Goal: Task Accomplishment & Management: Manage account settings

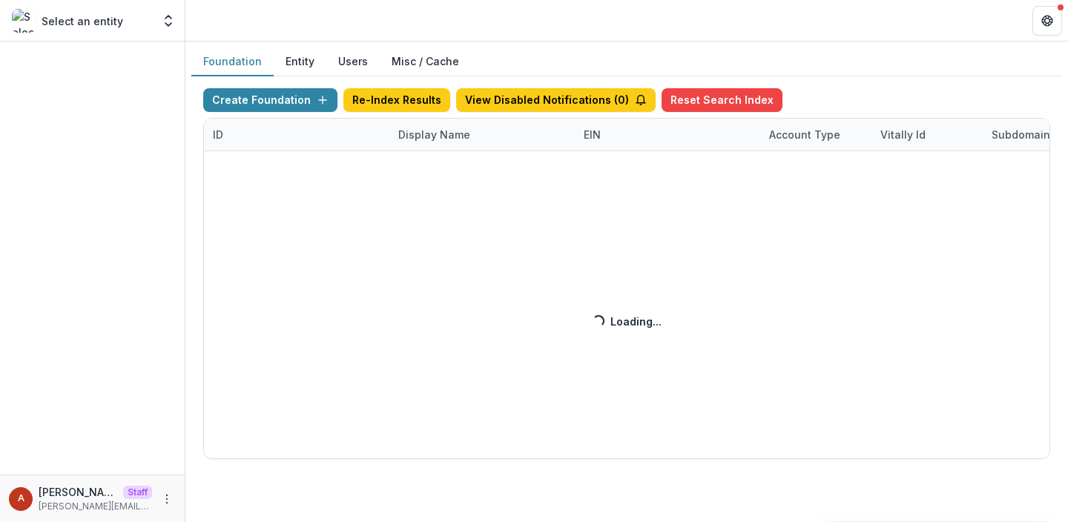
click at [430, 139] on div "Display Name" at bounding box center [435, 135] width 90 height 16
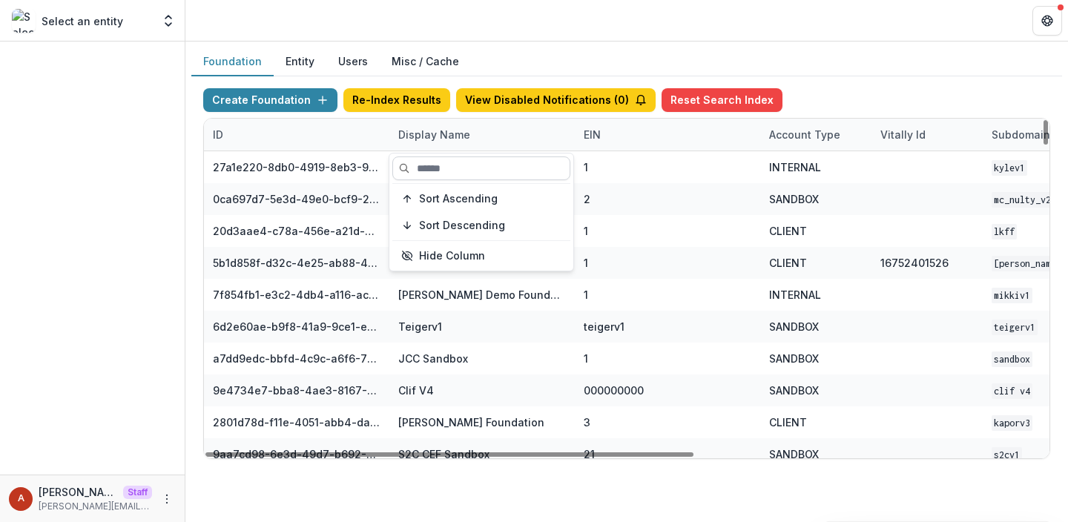
click at [429, 178] on input at bounding box center [482, 169] width 178 height 24
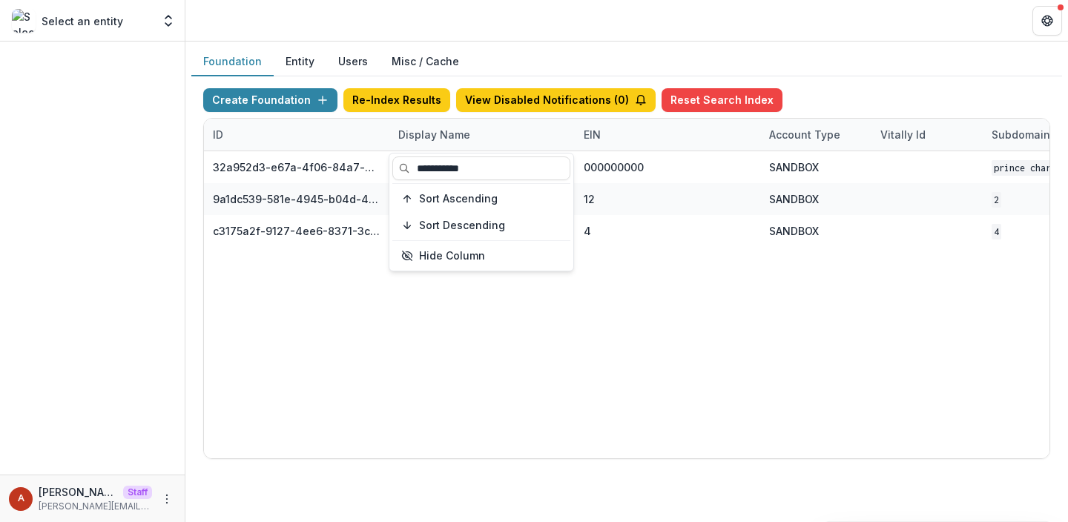
type input "**********"
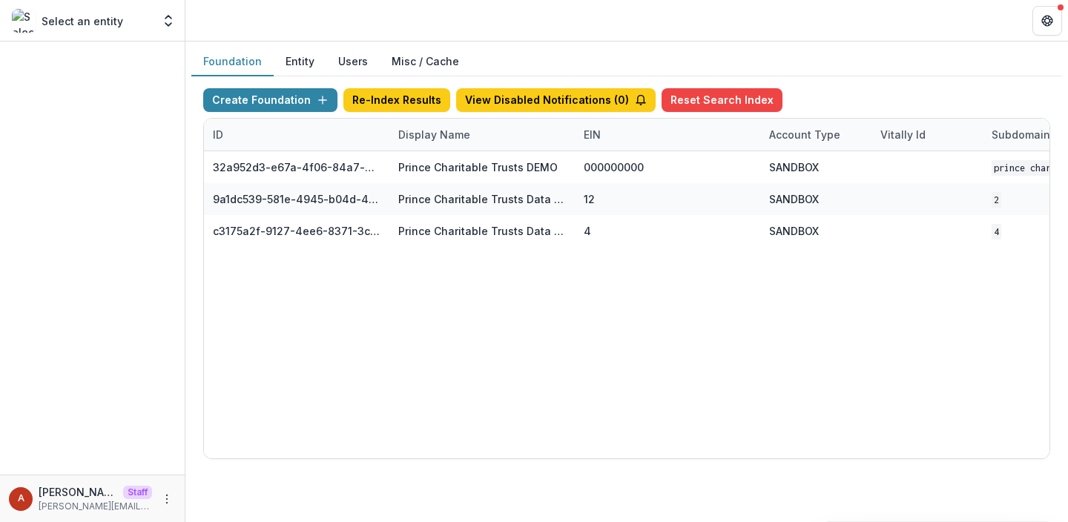
click at [553, 7] on header at bounding box center [626, 20] width 883 height 41
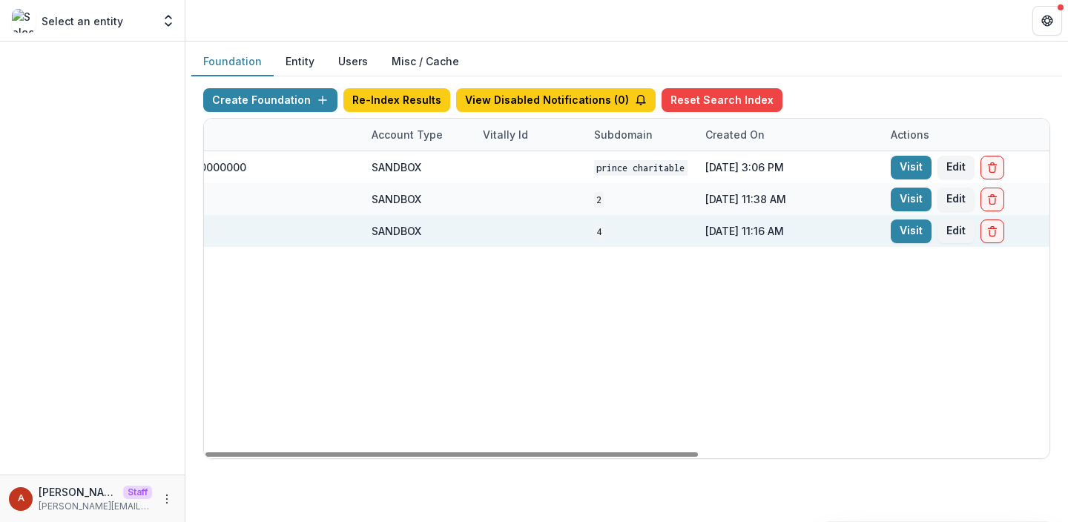
scroll to position [0, 601]
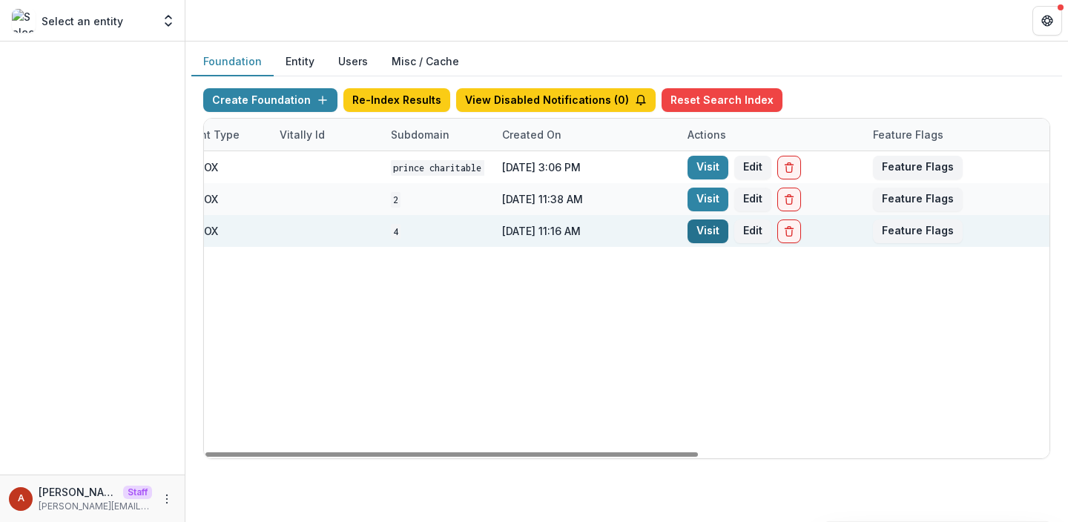
click at [710, 235] on link "Visit" at bounding box center [708, 232] width 41 height 24
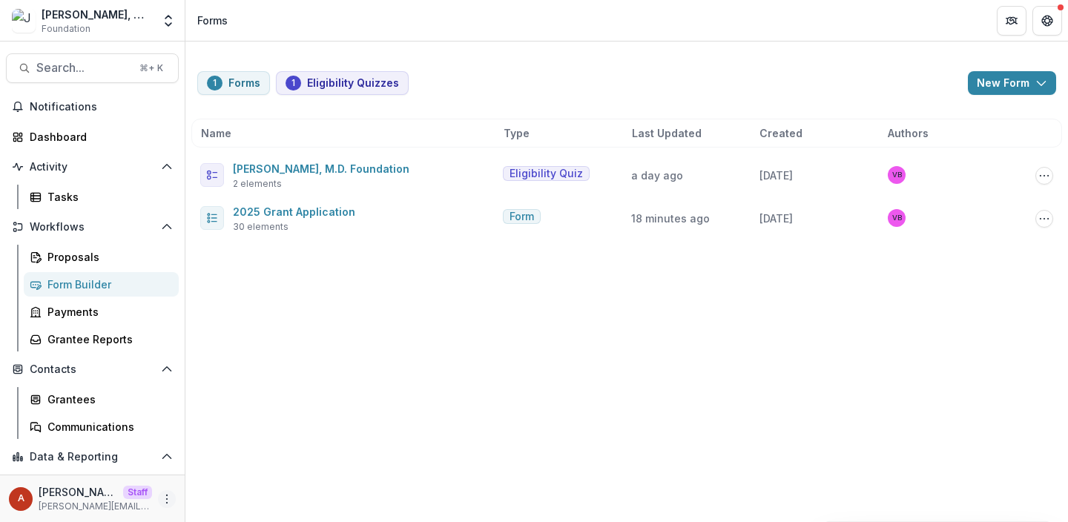
click at [161, 497] on icon "More" at bounding box center [167, 499] width 12 height 12
click at [249, 472] on link "User Settings" at bounding box center [260, 468] width 159 height 24
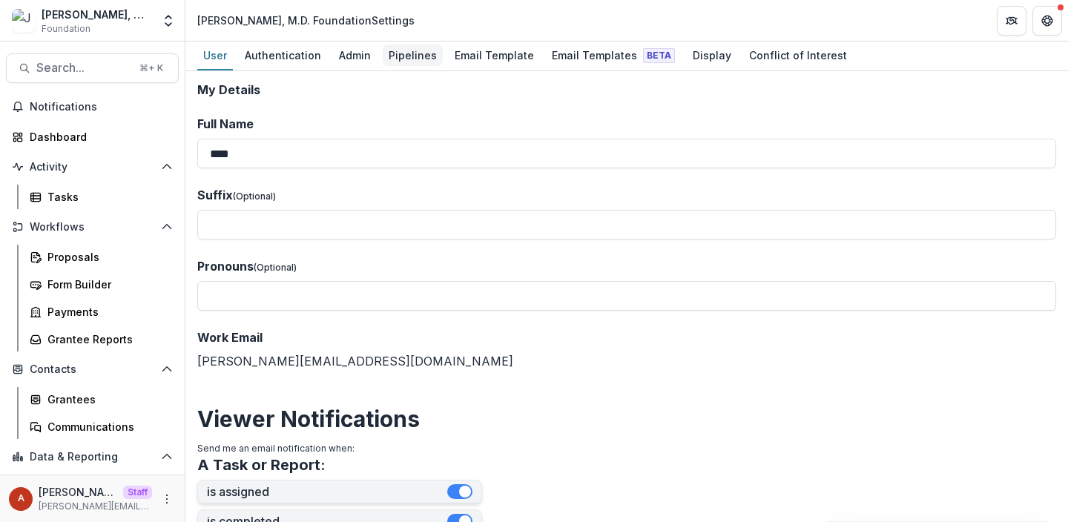
click at [401, 49] on div "Pipelines" at bounding box center [413, 56] width 60 height 22
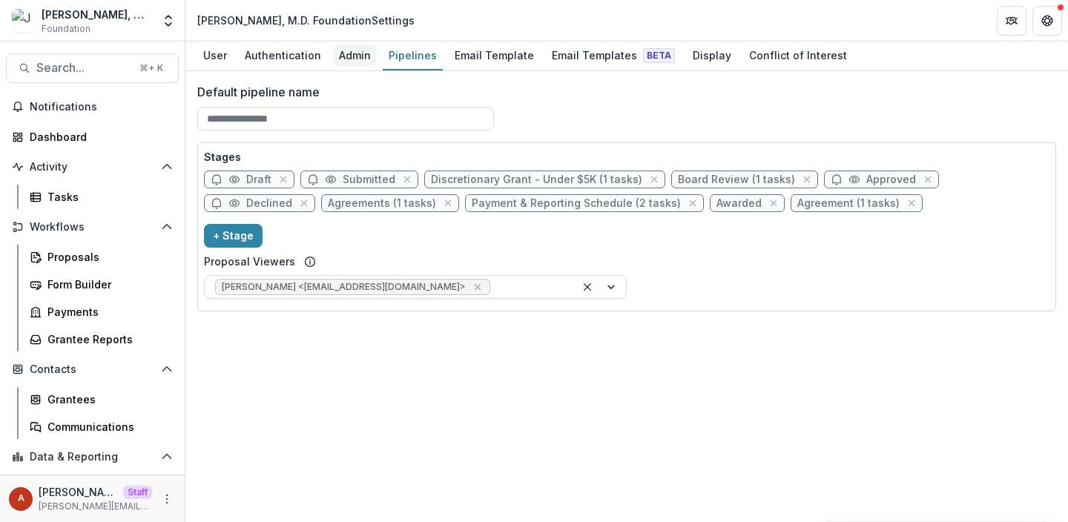
click at [357, 53] on div "Admin" at bounding box center [355, 56] width 44 height 22
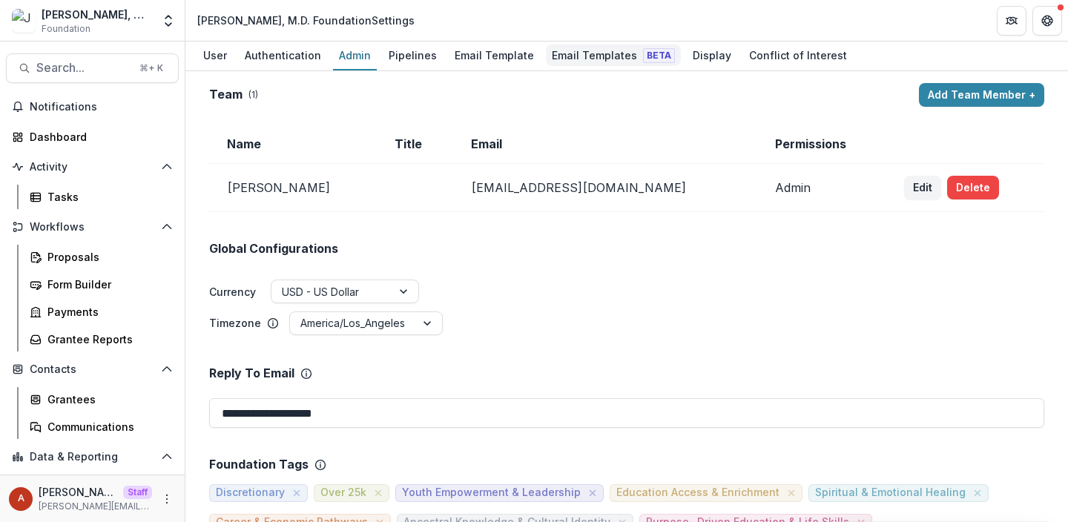
click at [576, 58] on div "Email Templates Beta" at bounding box center [613, 56] width 135 height 22
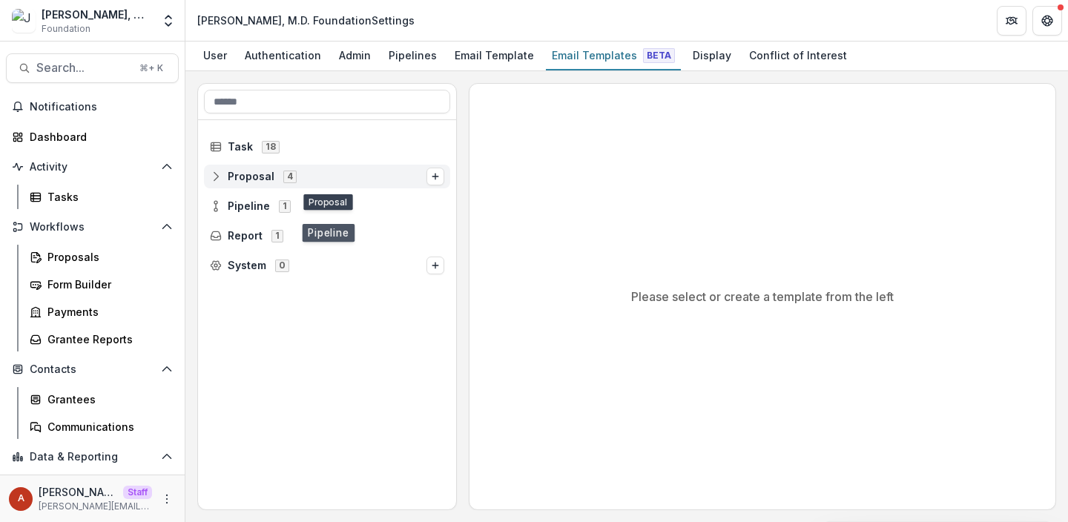
click at [245, 181] on span "Proposal" at bounding box center [251, 177] width 47 height 13
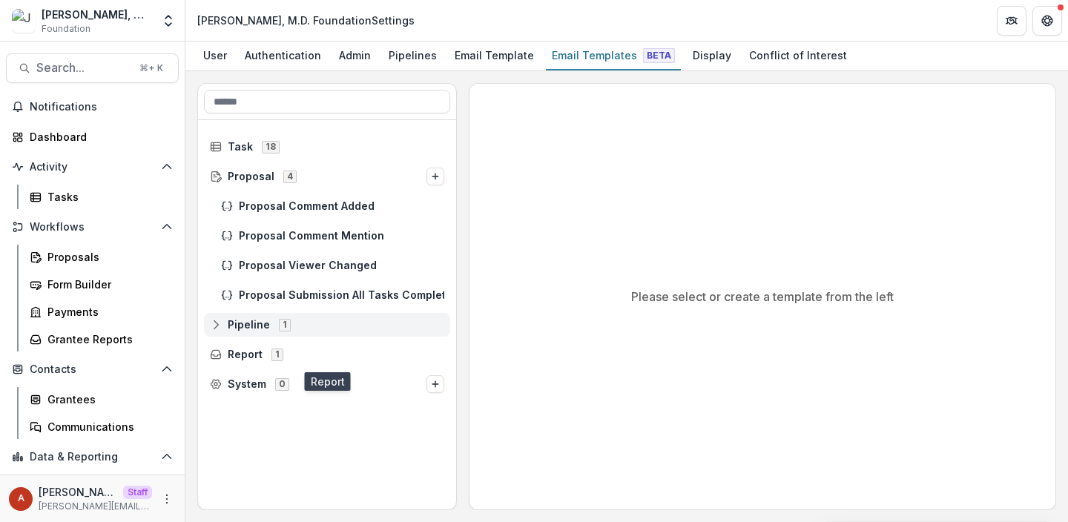
click at [241, 332] on div "Pipeline 1" at bounding box center [327, 325] width 246 height 24
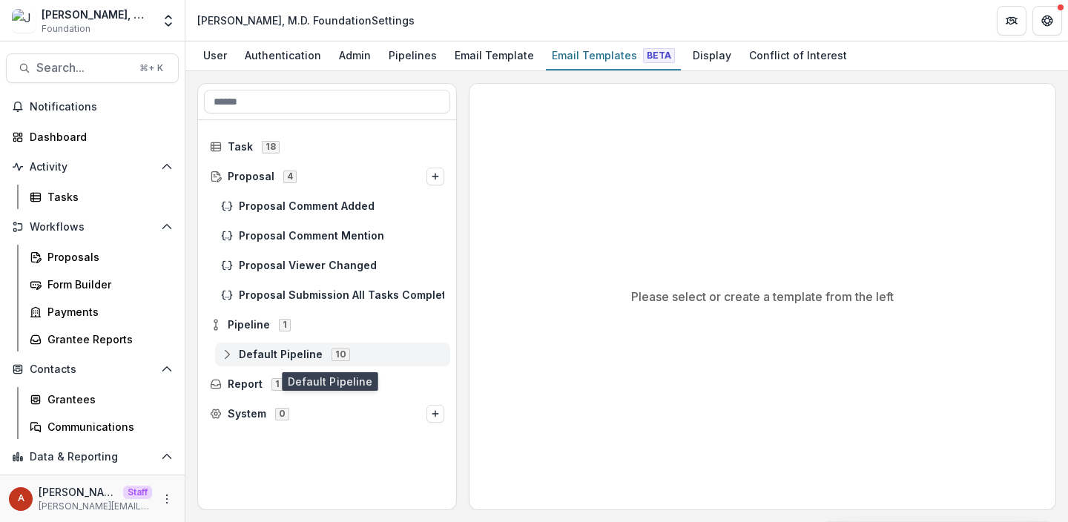
click at [255, 352] on span "Default Pipeline" at bounding box center [281, 355] width 84 height 13
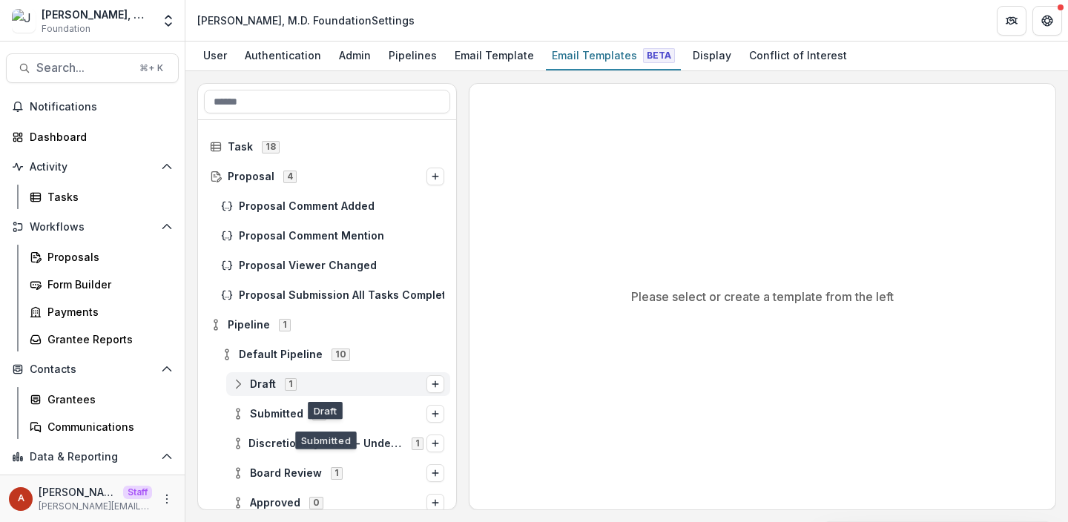
click at [267, 386] on span "Draft" at bounding box center [263, 384] width 26 height 13
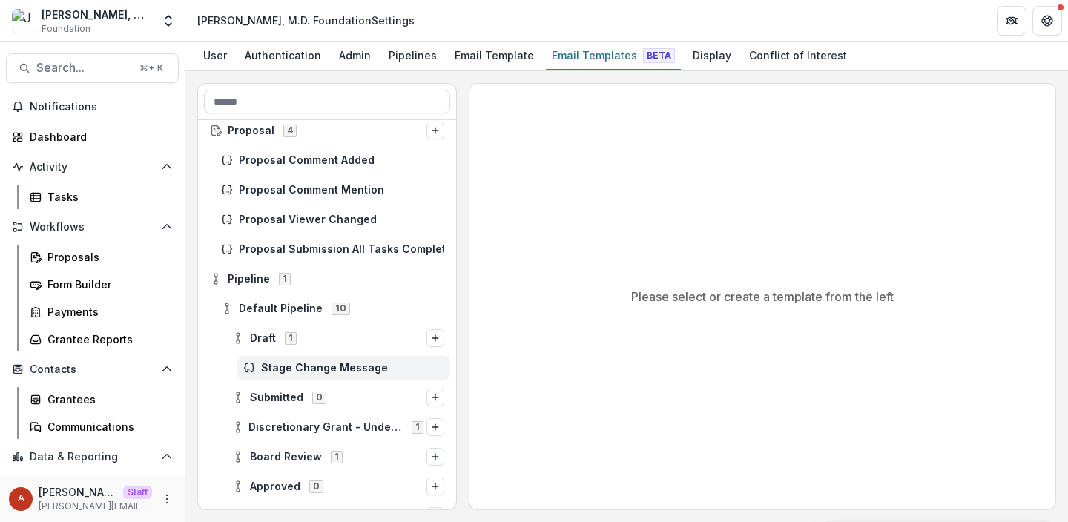
click at [284, 372] on span "Stage Change Message" at bounding box center [352, 368] width 183 height 13
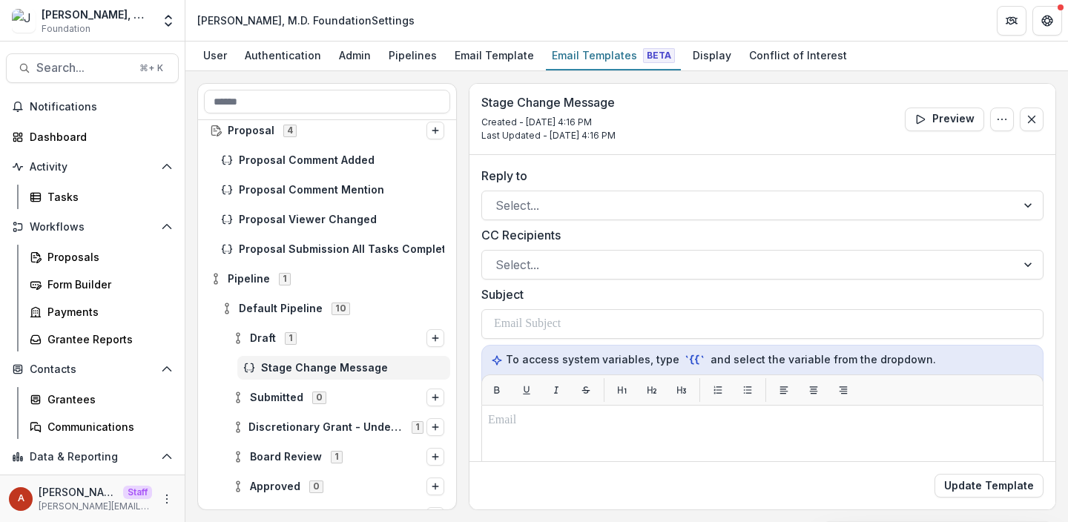
scroll to position [7, 0]
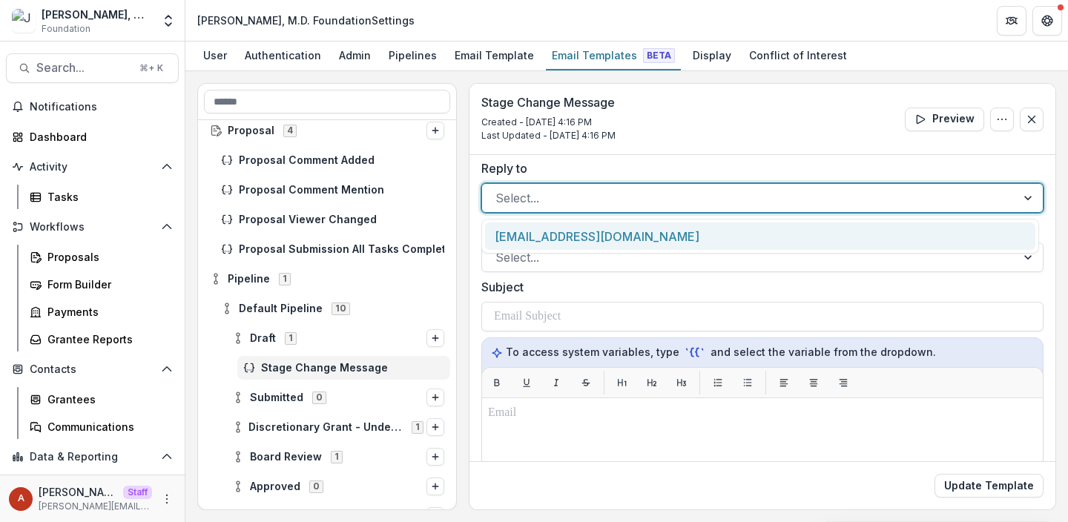
click at [526, 197] on div at bounding box center [750, 198] width 508 height 21
click at [482, 59] on div "Email Template" at bounding box center [494, 56] width 91 height 22
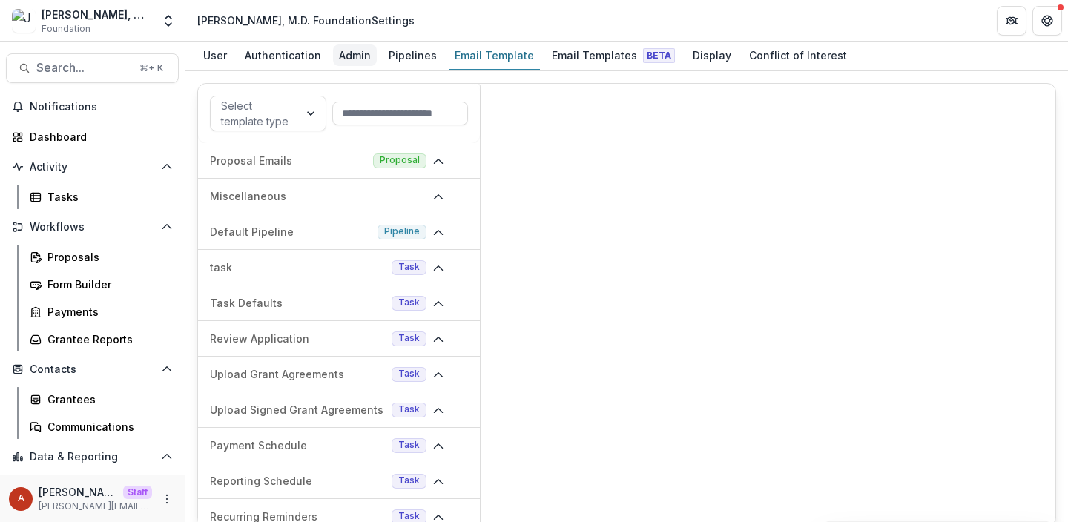
click at [355, 58] on div "Admin" at bounding box center [355, 56] width 44 height 22
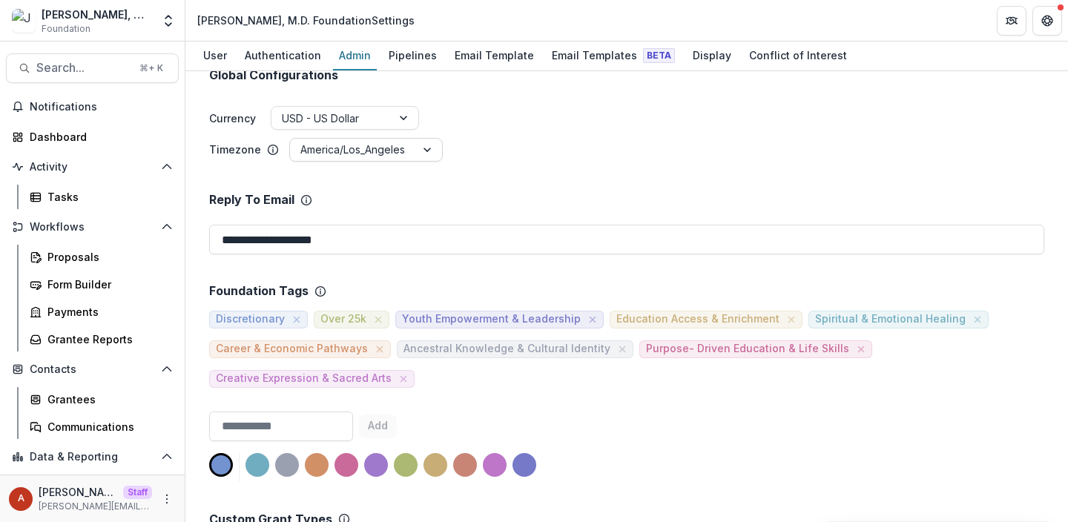
scroll to position [173, 0]
click at [388, 205] on div "Reply To Email" at bounding box center [626, 201] width 835 height 14
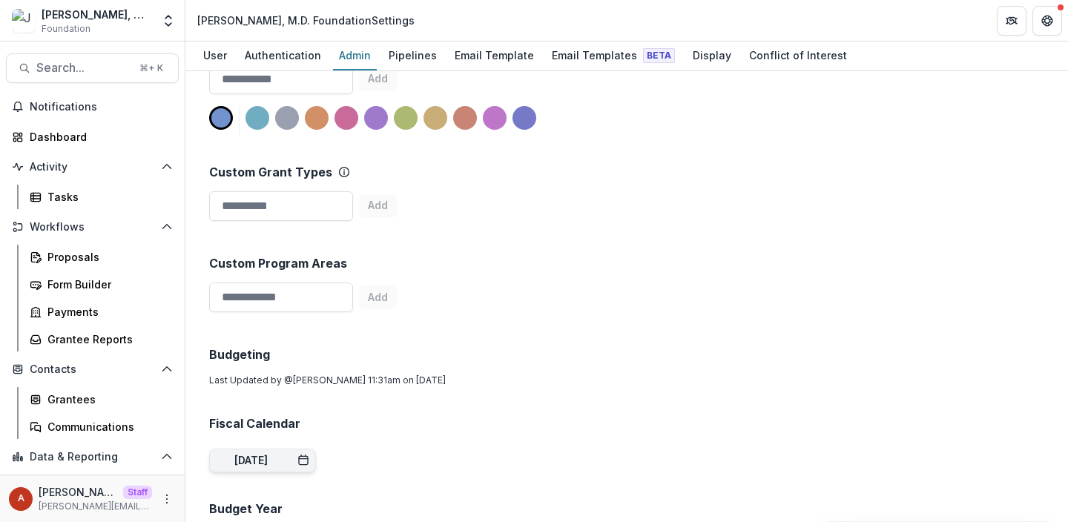
scroll to position [259, 0]
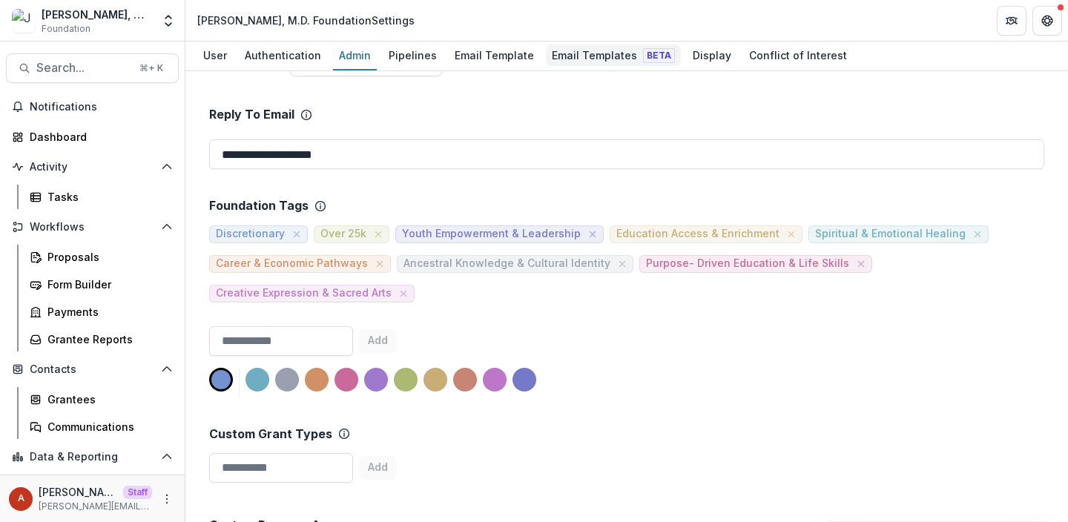
click at [579, 61] on div "Email Templates Beta" at bounding box center [613, 56] width 135 height 22
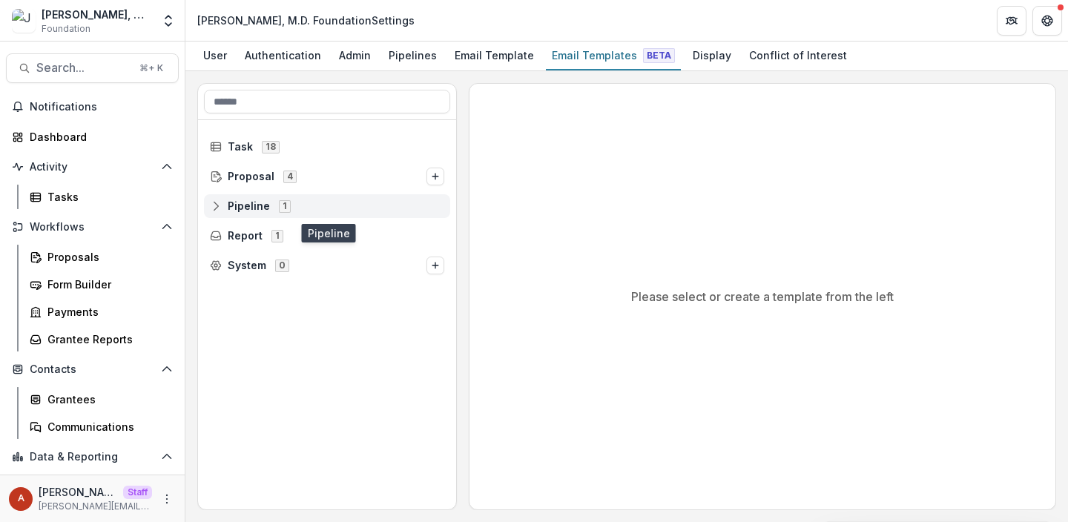
click at [235, 209] on span "Pipeline" at bounding box center [249, 206] width 42 height 13
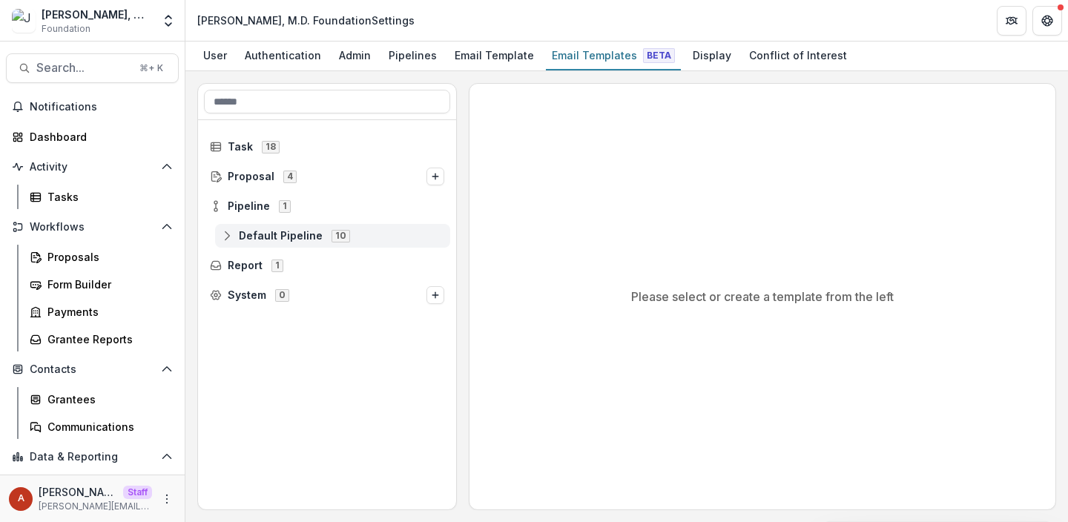
click at [257, 240] on span "Default Pipeline" at bounding box center [281, 236] width 84 height 13
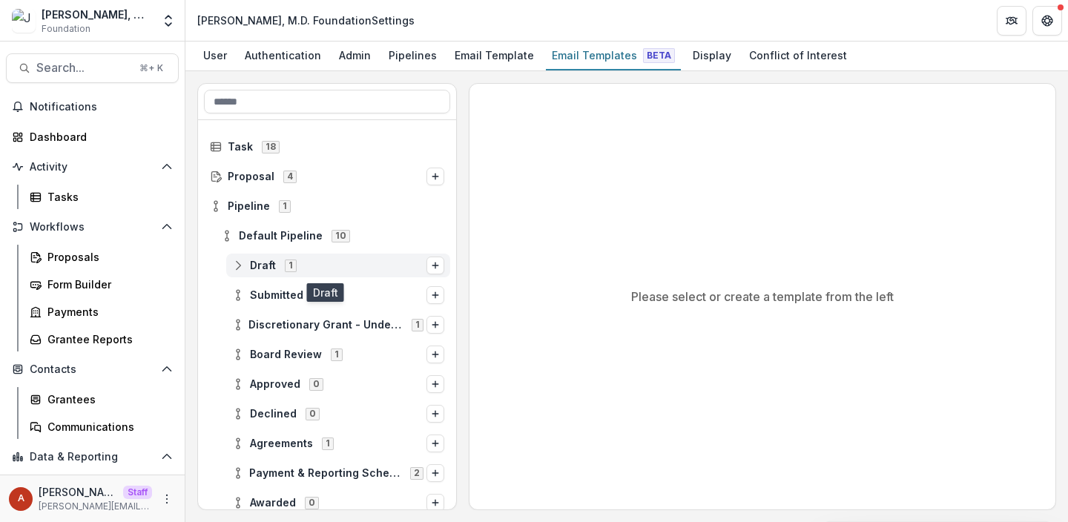
click at [266, 270] on span "Draft" at bounding box center [263, 266] width 26 height 13
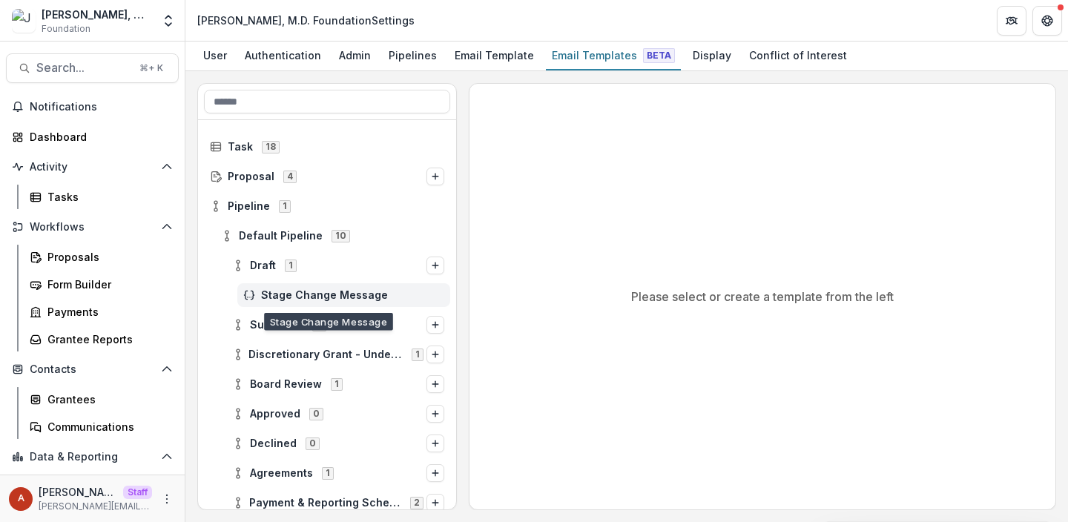
click at [292, 303] on div "Stage Change Message" at bounding box center [343, 295] width 213 height 24
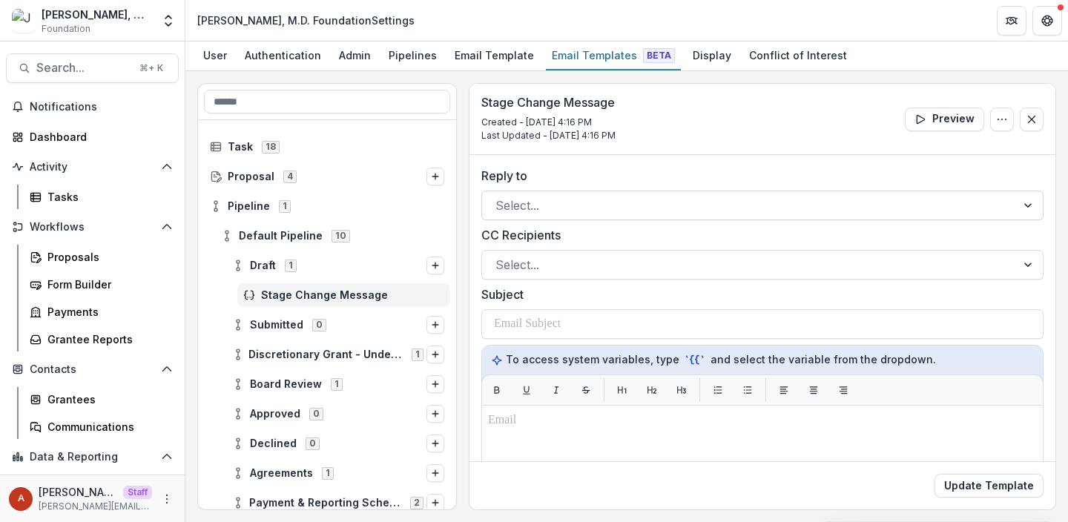
click at [556, 211] on div at bounding box center [750, 205] width 508 height 21
click at [617, 161] on div "Reply to Select... CC Recipients Select... Subject To access system variables, …" at bounding box center [763, 471] width 586 height 633
click at [617, 204] on div at bounding box center [750, 205] width 508 height 21
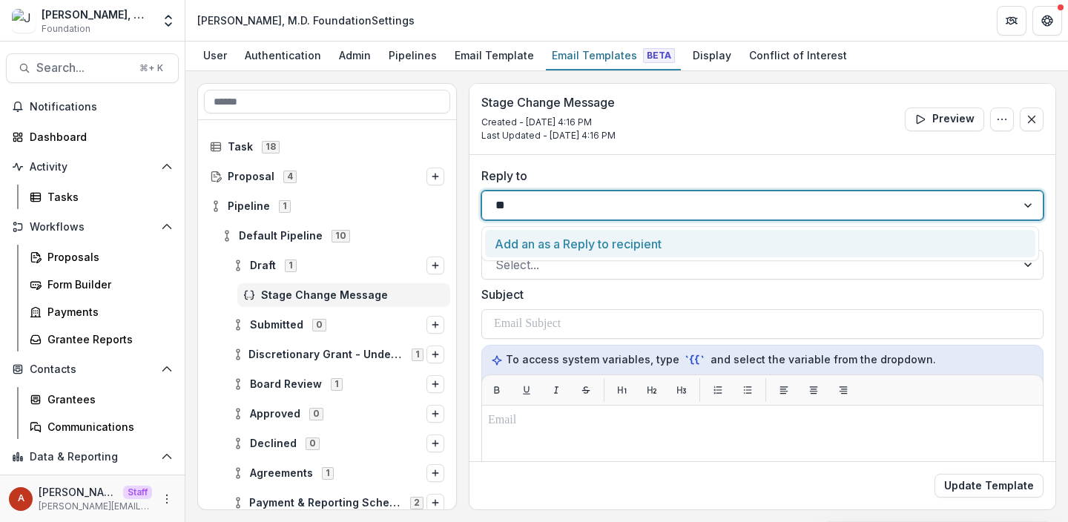
type input "*"
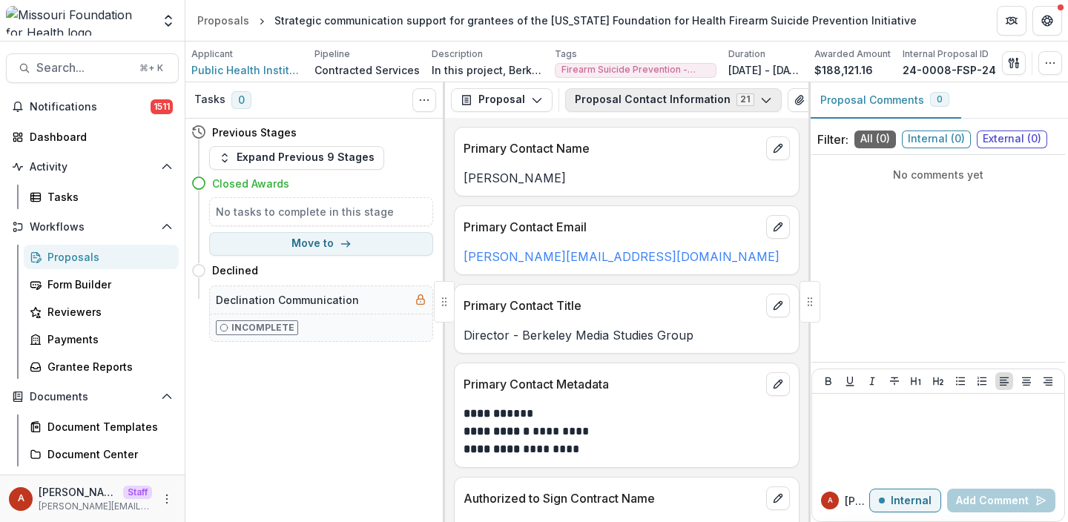
click at [619, 96] on button "Proposal Contact Information 21" at bounding box center [673, 100] width 217 height 24
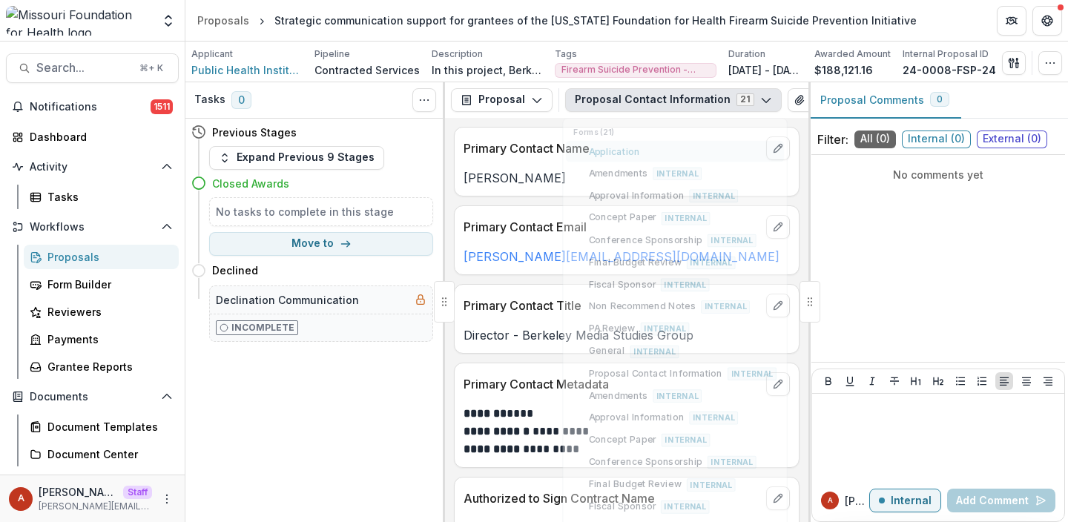
scroll to position [36, 0]
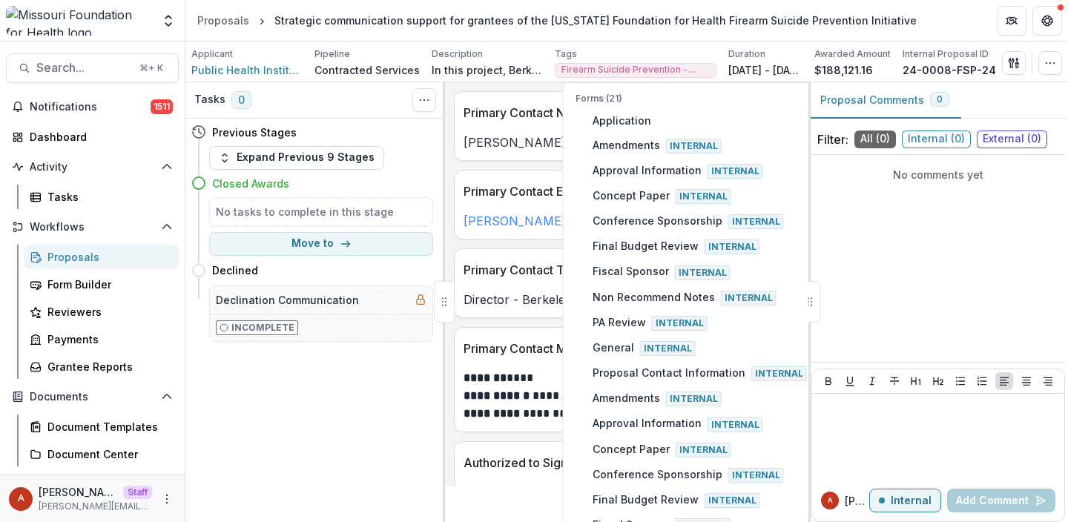
click at [492, 329] on div "**********" at bounding box center [627, 284] width 364 height 404
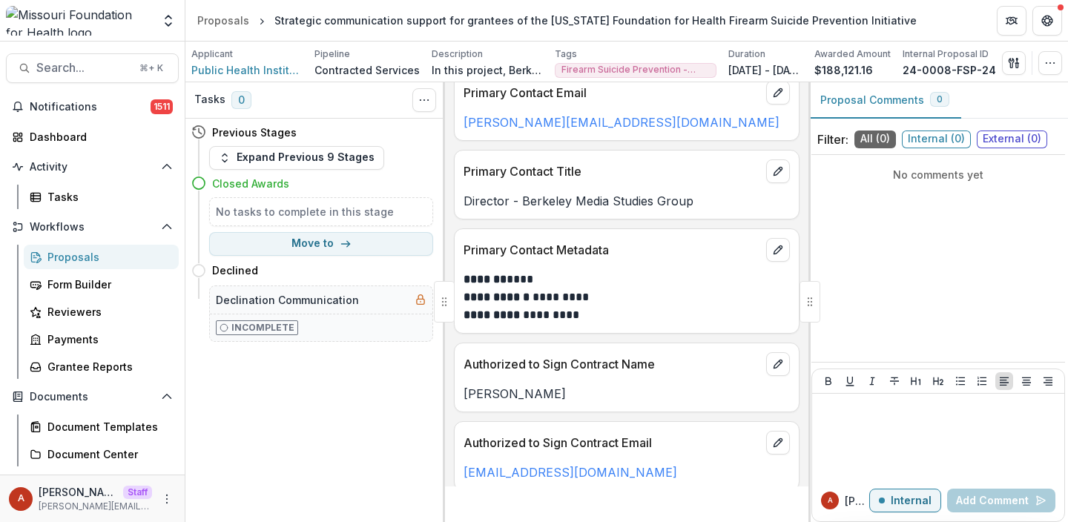
scroll to position [0, 0]
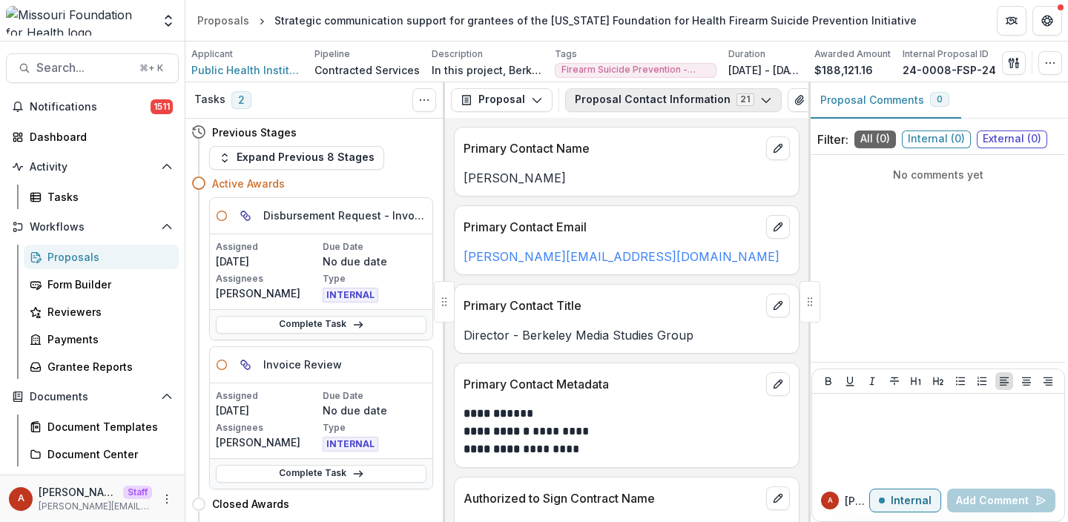
click at [705, 104] on button "Proposal Contact Information 21" at bounding box center [673, 100] width 217 height 24
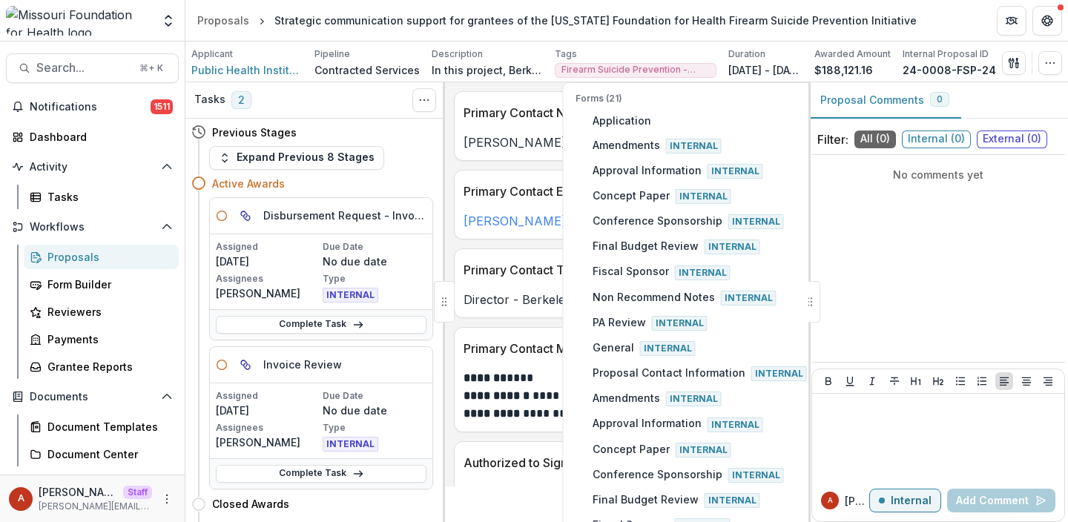
click at [460, 240] on div "Primary Contact Email dorfman@bmsg.org" at bounding box center [627, 205] width 346 height 70
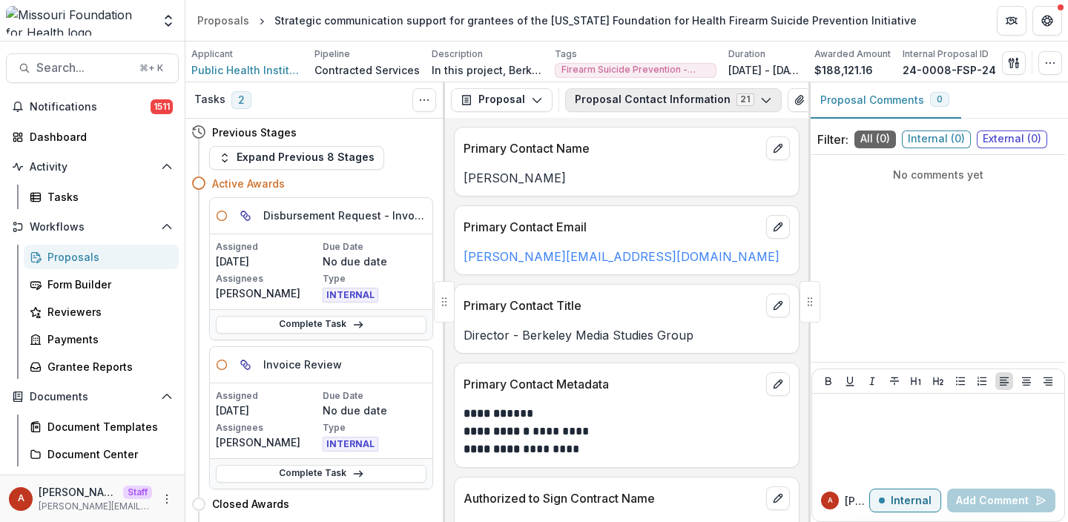
click at [675, 105] on button "Proposal Contact Information 21" at bounding box center [673, 100] width 217 height 24
